Goal: Task Accomplishment & Management: Complete application form

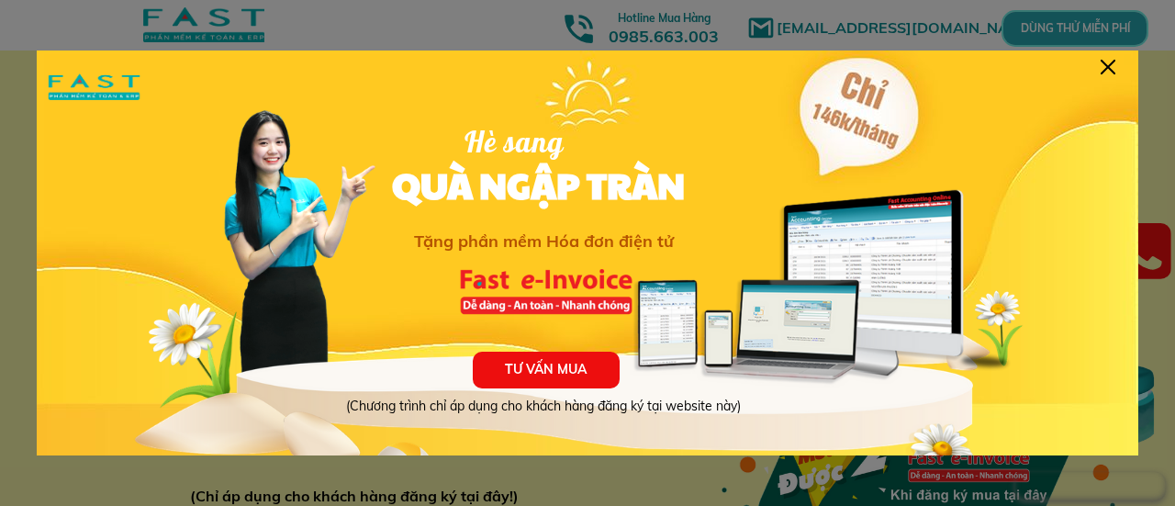
click at [1105, 61] on div at bounding box center [1107, 67] width 15 height 15
click at [1105, 71] on div at bounding box center [1107, 67] width 15 height 15
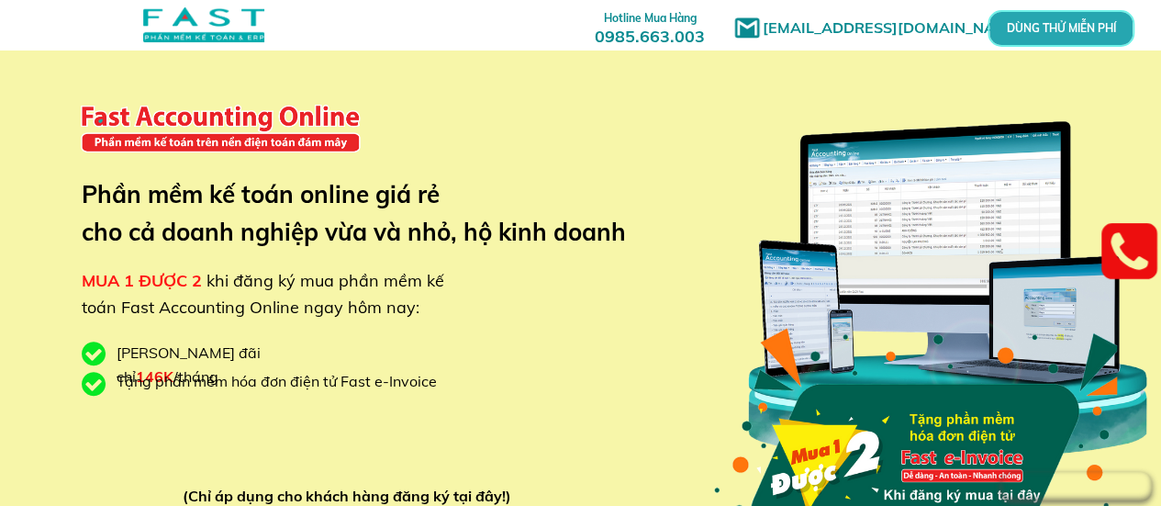
click at [1049, 32] on p "DÙNG THỬ MIỄN PHÍ" at bounding box center [1061, 29] width 138 height 32
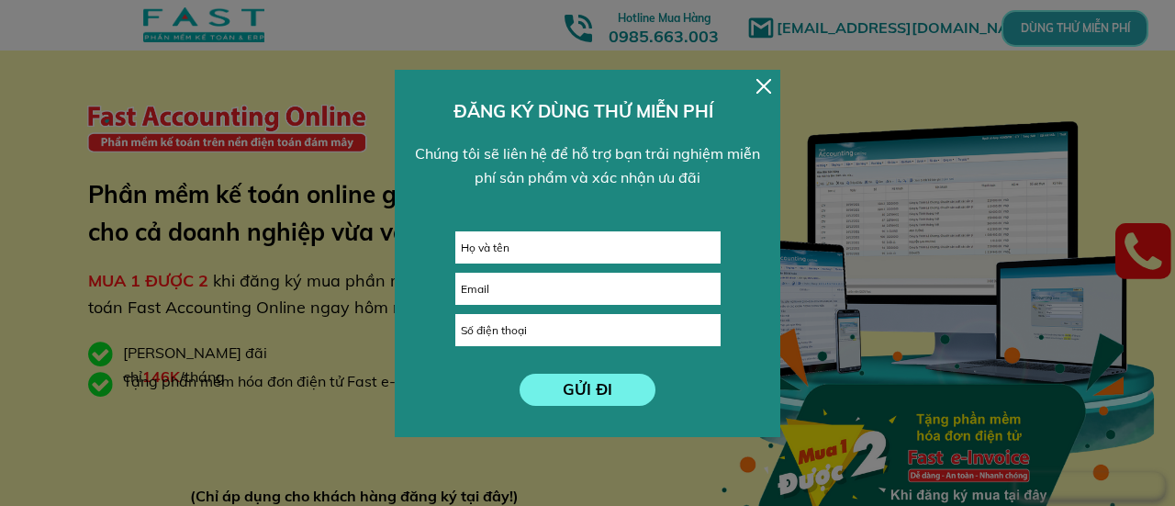
click at [553, 240] on input "text" at bounding box center [587, 247] width 263 height 30
type input "L"
type input "avb"
click at [567, 307] on form "GỬI ĐI avb" at bounding box center [587, 318] width 265 height 174
click at [573, 284] on input "email" at bounding box center [587, 289] width 263 height 30
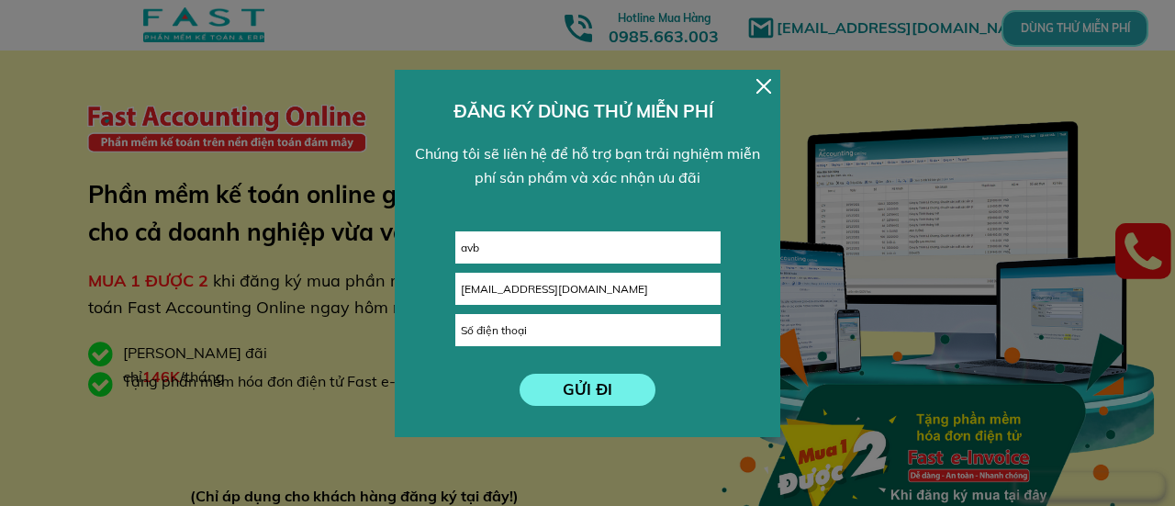
type input "[EMAIL_ADDRESS][DOMAIN_NAME]"
click at [666, 344] on input "tel" at bounding box center [587, 330] width 263 height 30
type input "0986748677"
click at [553, 378] on p "GỬI ĐI" at bounding box center [587, 390] width 137 height 32
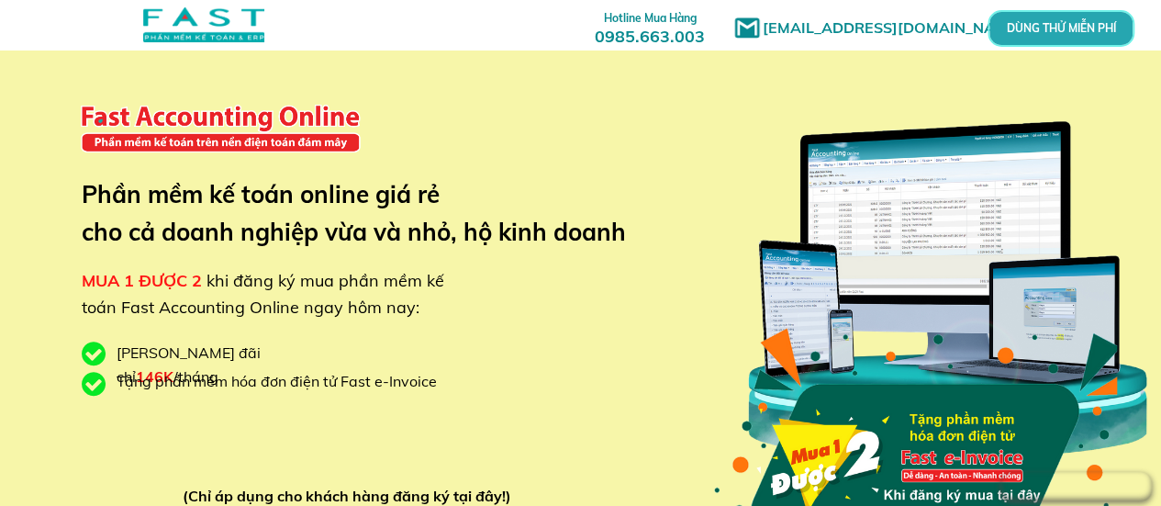
click at [1057, 31] on p "DÙNG THỬ MIỄN PHÍ" at bounding box center [1060, 28] width 45 height 10
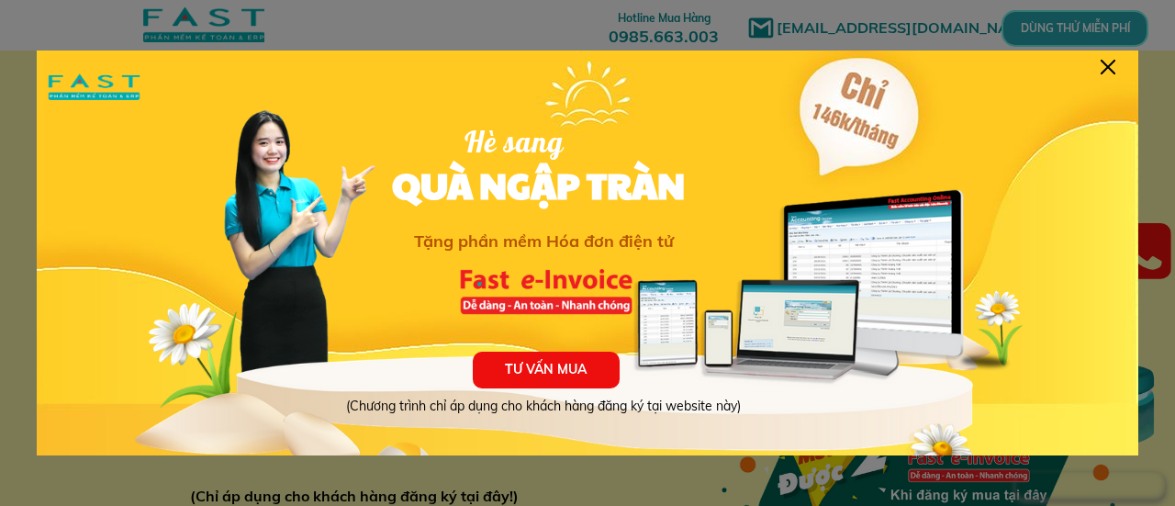
click at [1116, 70] on div "TƯ VẤN MUA (Chương trình chỉ áp dụng cho khách hàng đăng ký tại website này) Hè…" at bounding box center [587, 279] width 1101 height 459
click at [1111, 72] on div at bounding box center [1107, 67] width 15 height 15
click at [1108, 67] on div at bounding box center [1107, 67] width 15 height 15
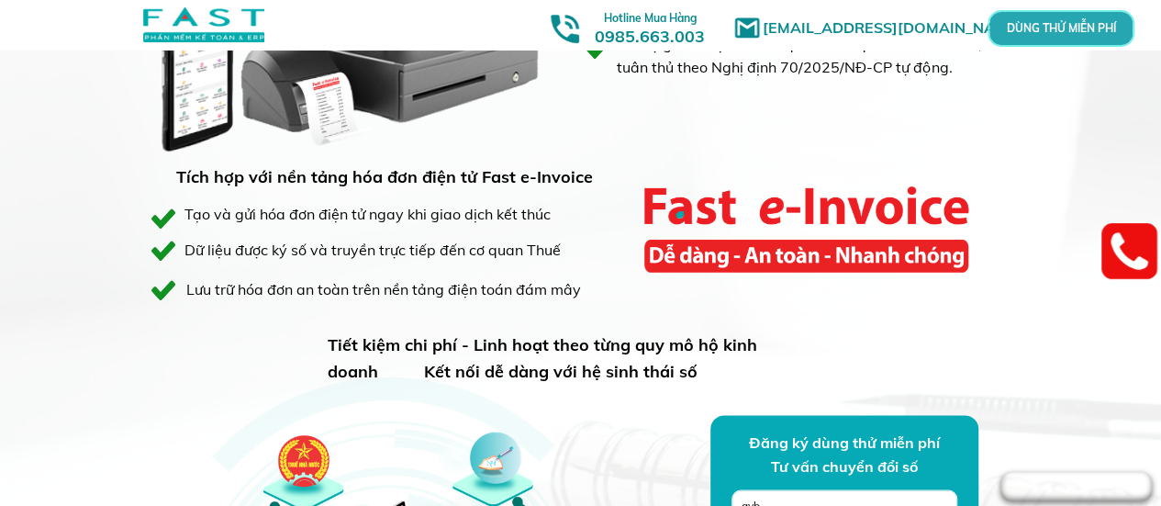
scroll to position [1285, 0]
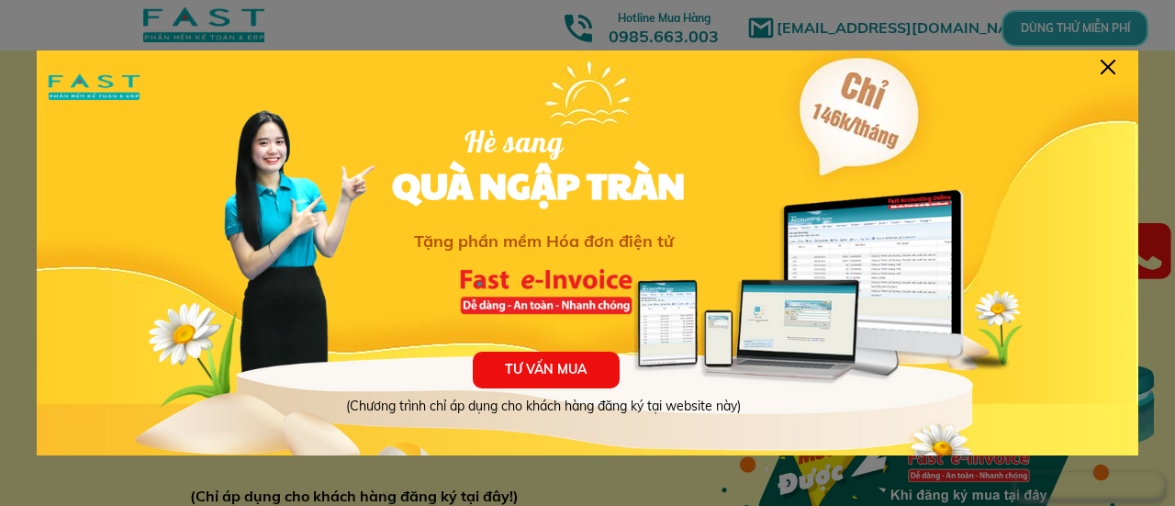
click at [1107, 69] on div at bounding box center [1107, 67] width 15 height 15
